Goal: Communication & Community: Participate in discussion

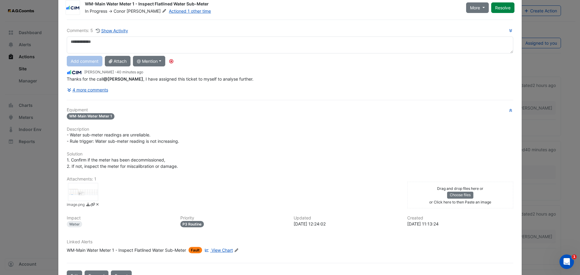
scroll to position [5, 0]
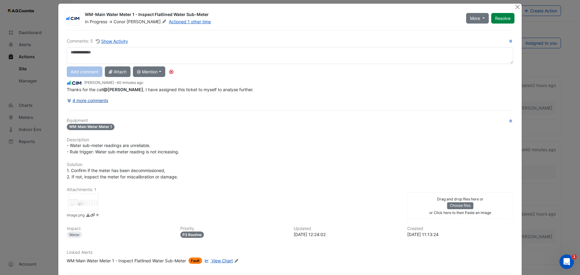
click at [86, 101] on button "4 more comments" at bounding box center [88, 100] width 42 height 11
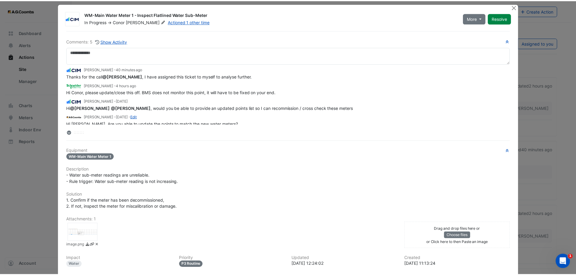
scroll to position [0, 0]
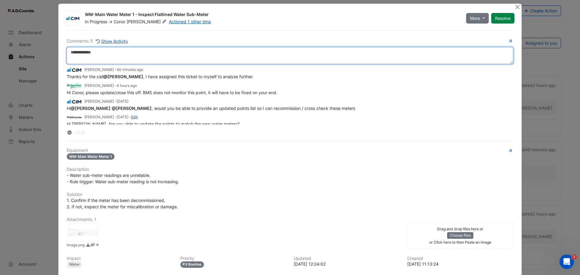
click at [130, 56] on textarea at bounding box center [290, 55] width 447 height 17
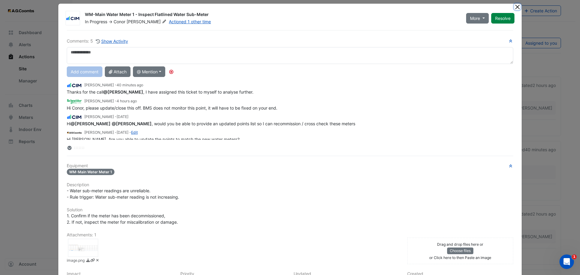
click at [515, 6] on button "Close" at bounding box center [518, 7] width 6 height 6
